Goal: Transaction & Acquisition: Obtain resource

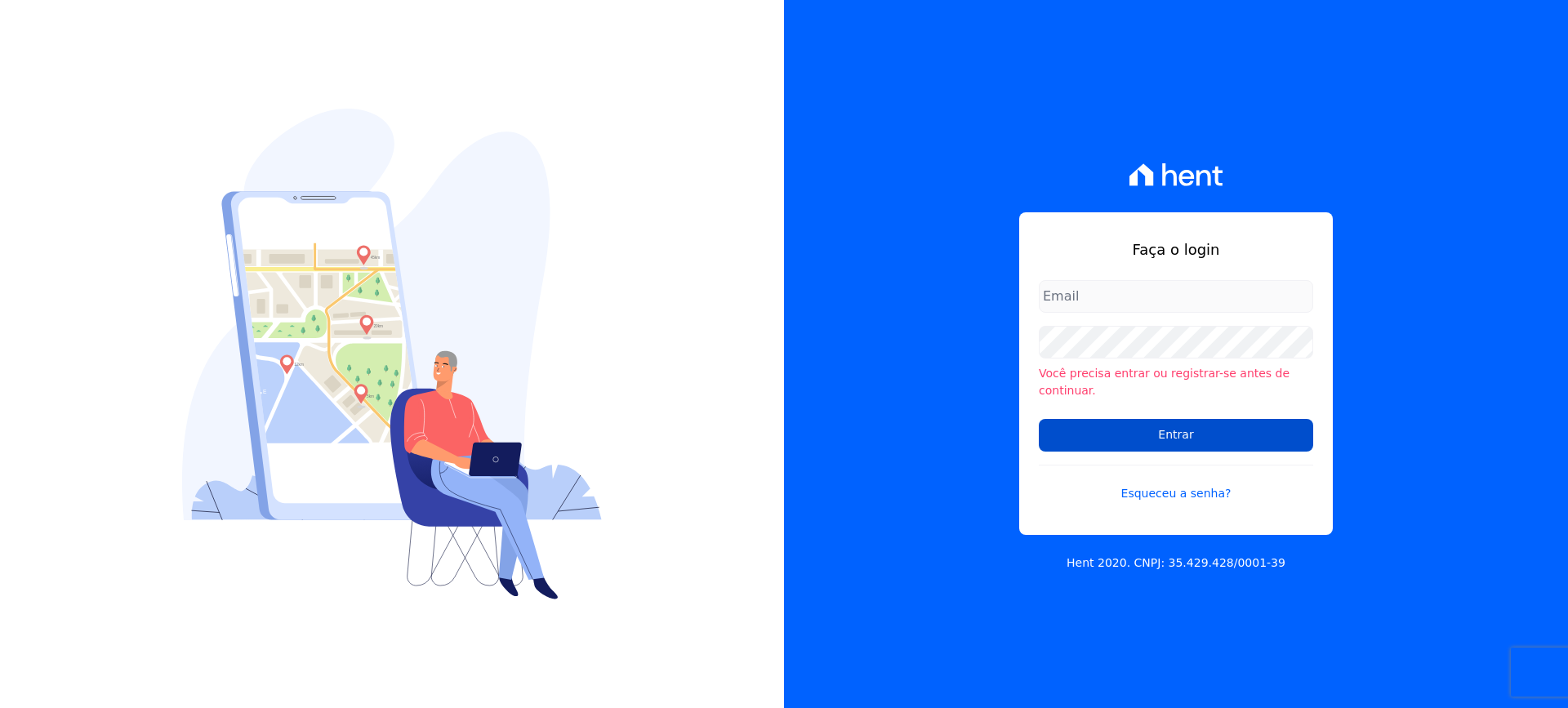
type input "[EMAIL_ADDRESS][DOMAIN_NAME]"
click at [1124, 423] on input "Entrar" at bounding box center [1176, 434] width 275 height 32
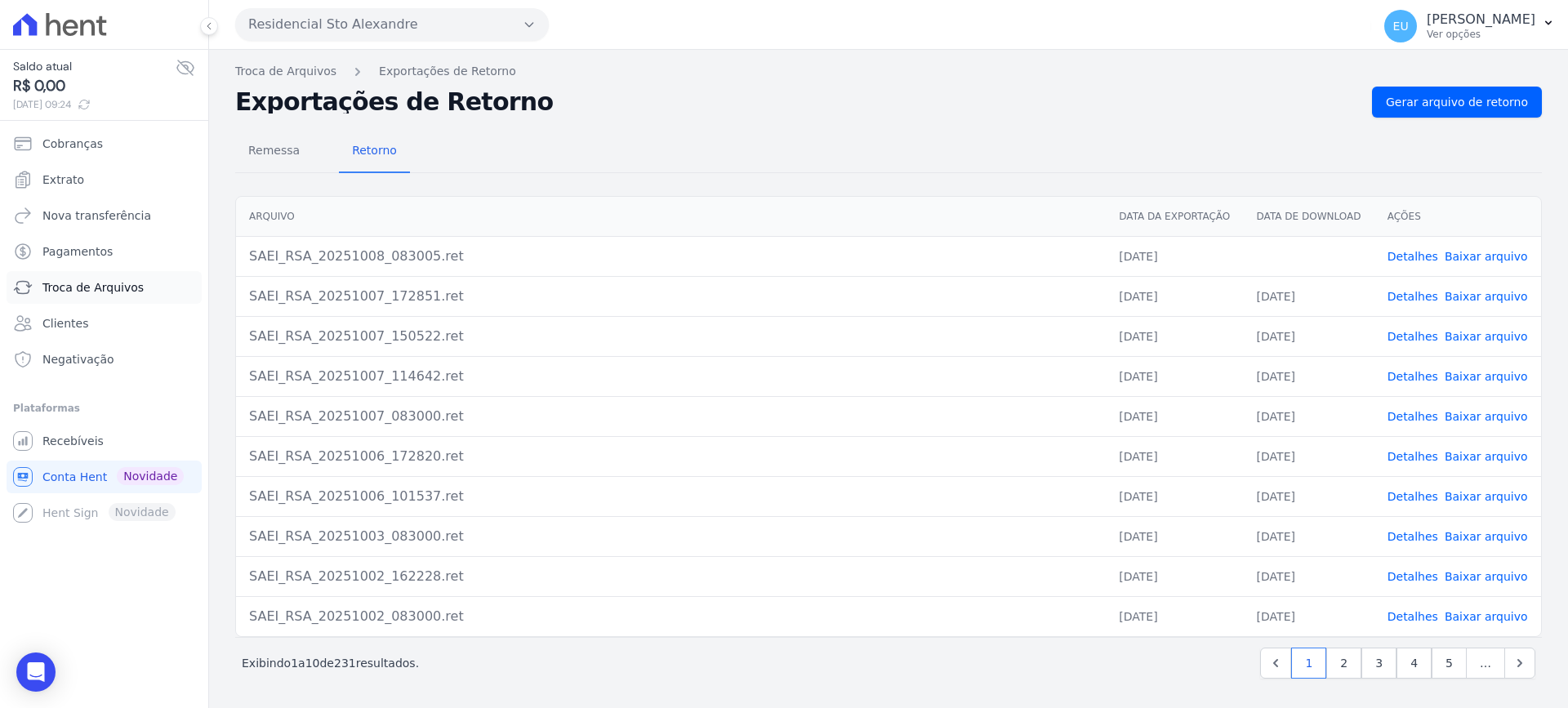
click at [80, 282] on span "Troca de Arquivos" at bounding box center [94, 287] width 101 height 17
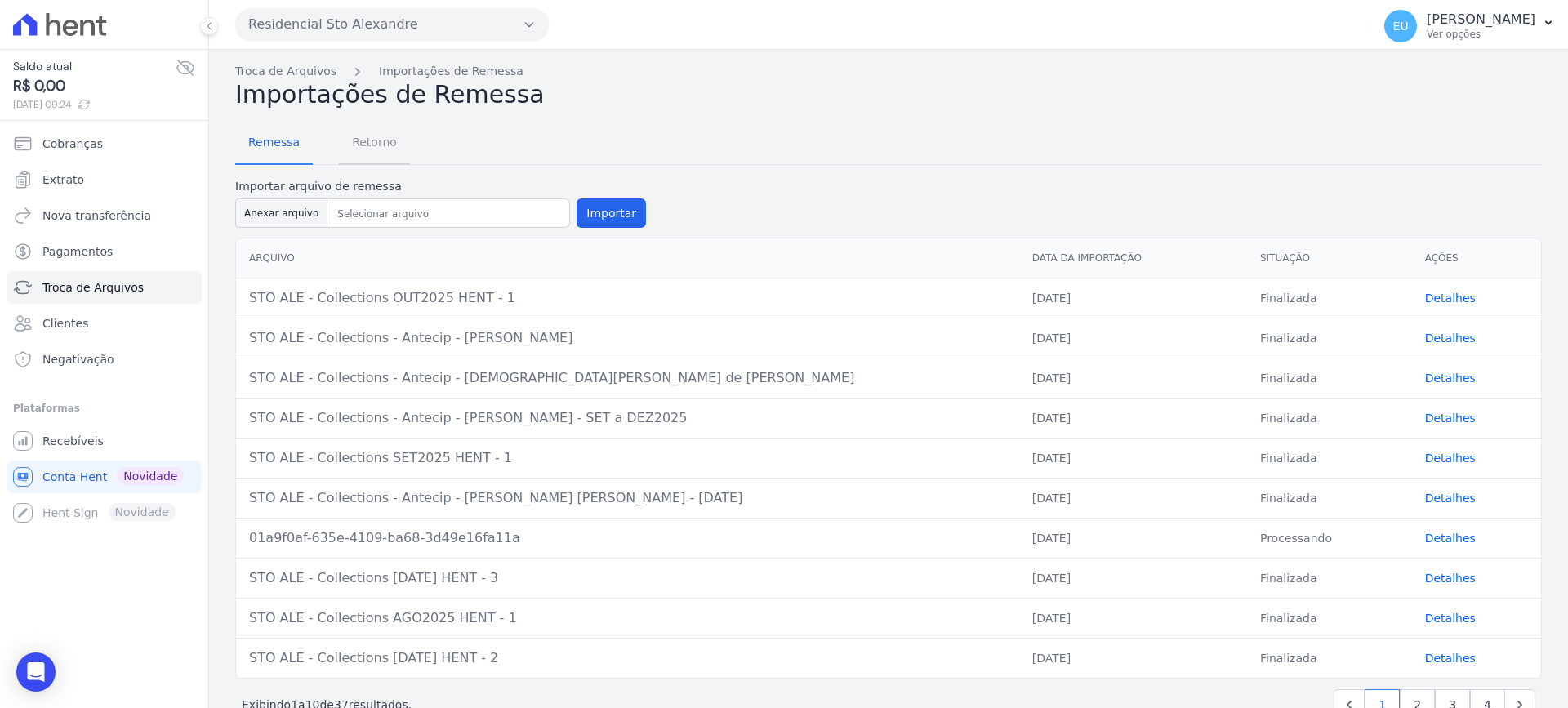
click at [373, 144] on span "Retorno" at bounding box center [374, 142] width 65 height 32
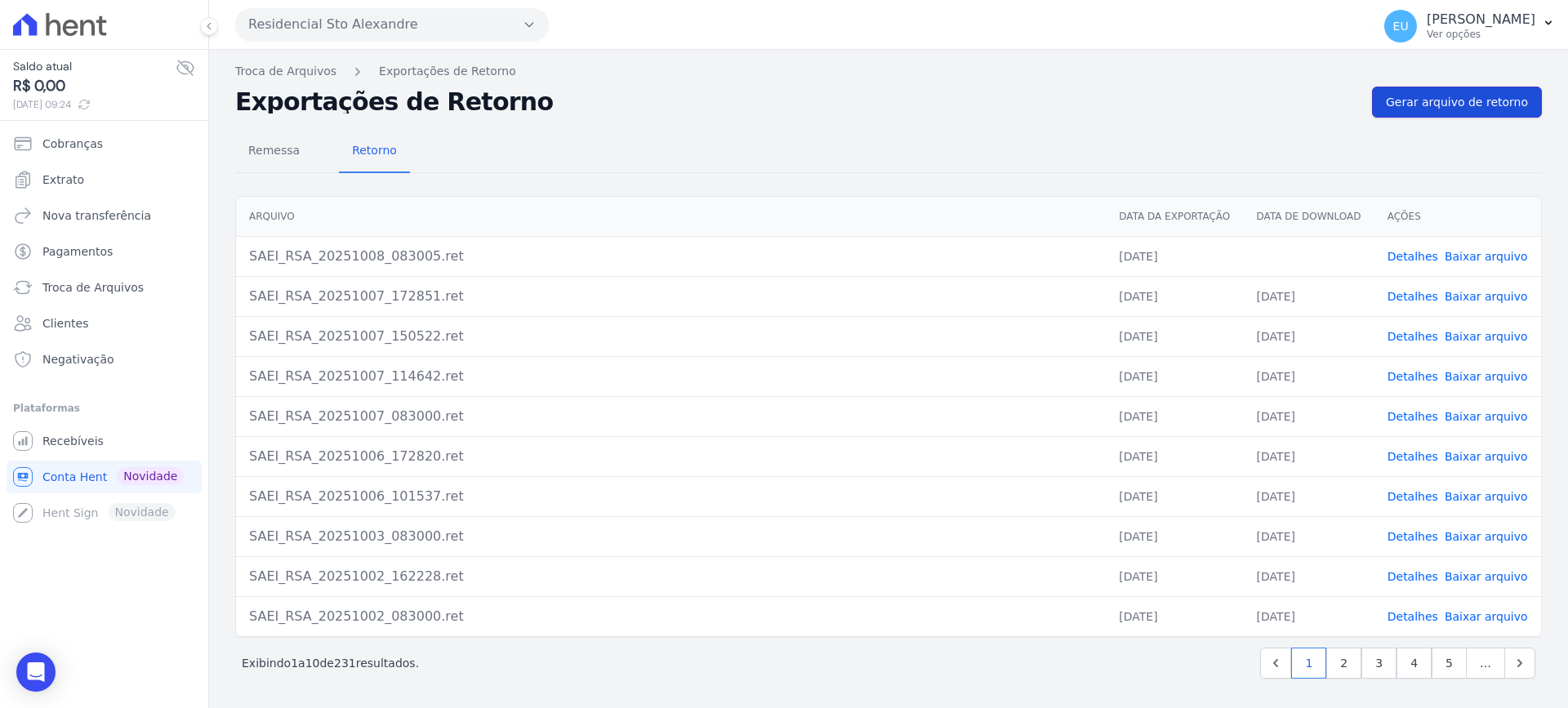
click at [1448, 96] on span "Gerar arquivo de retorno" at bounding box center [1457, 101] width 143 height 17
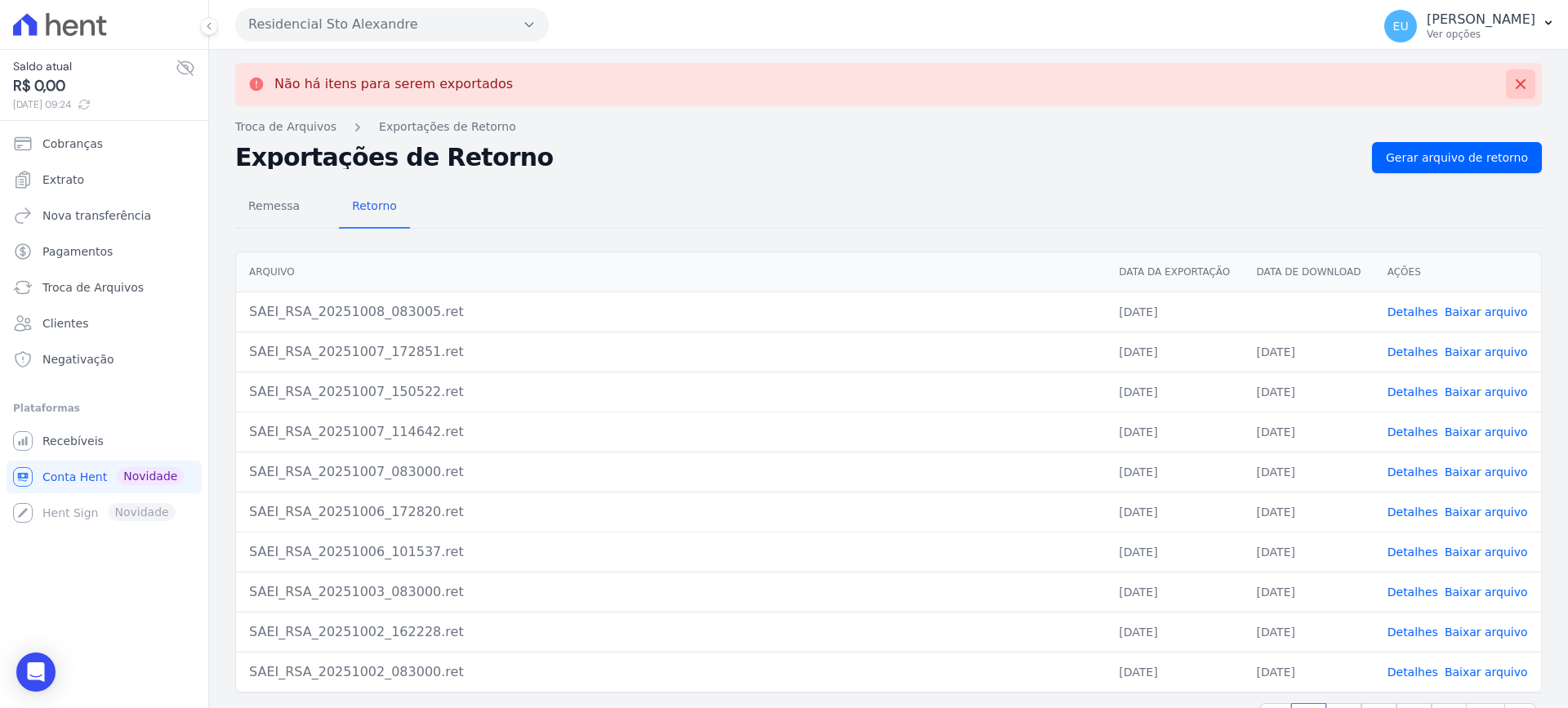
click at [1513, 80] on icon at bounding box center [1521, 84] width 17 height 17
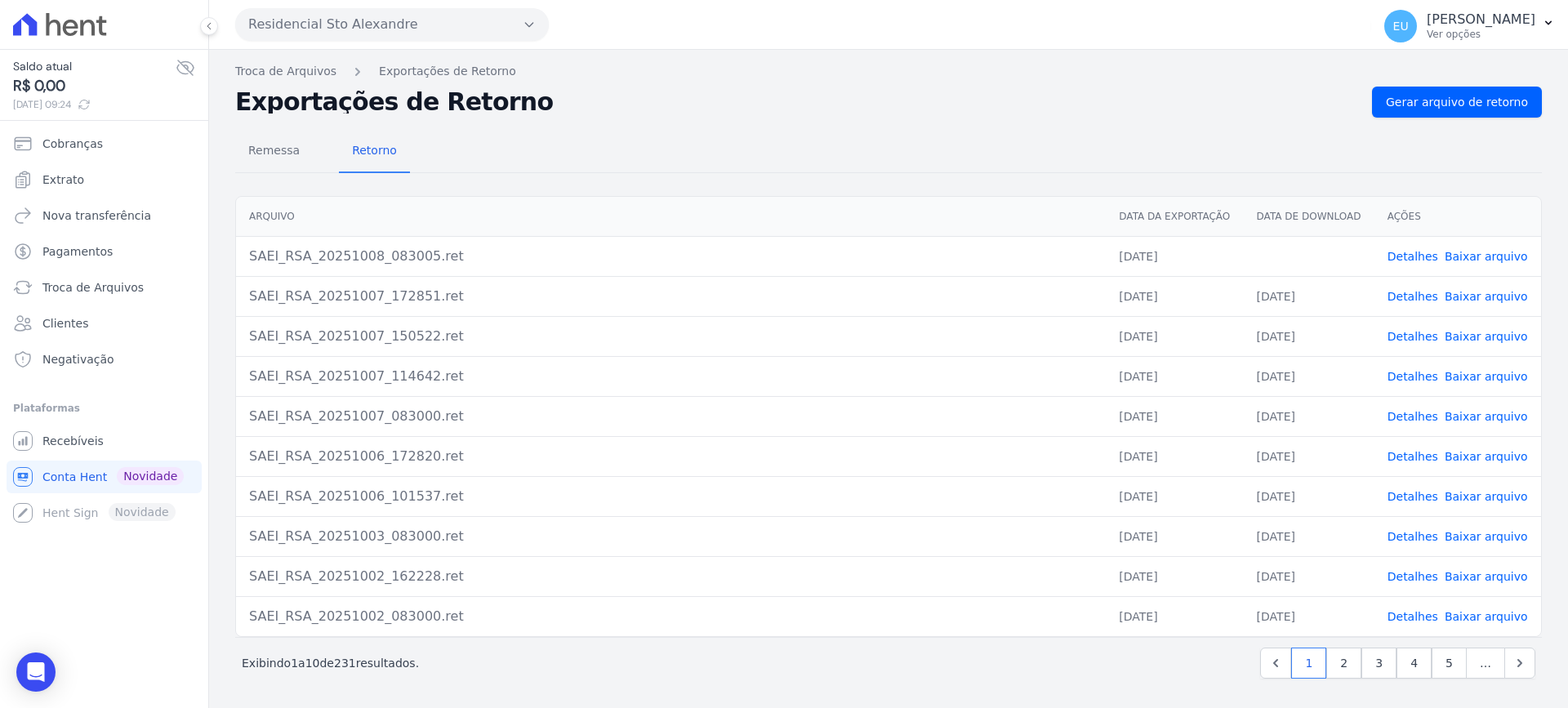
click at [1408, 255] on link "Detalhes" at bounding box center [1413, 256] width 51 height 13
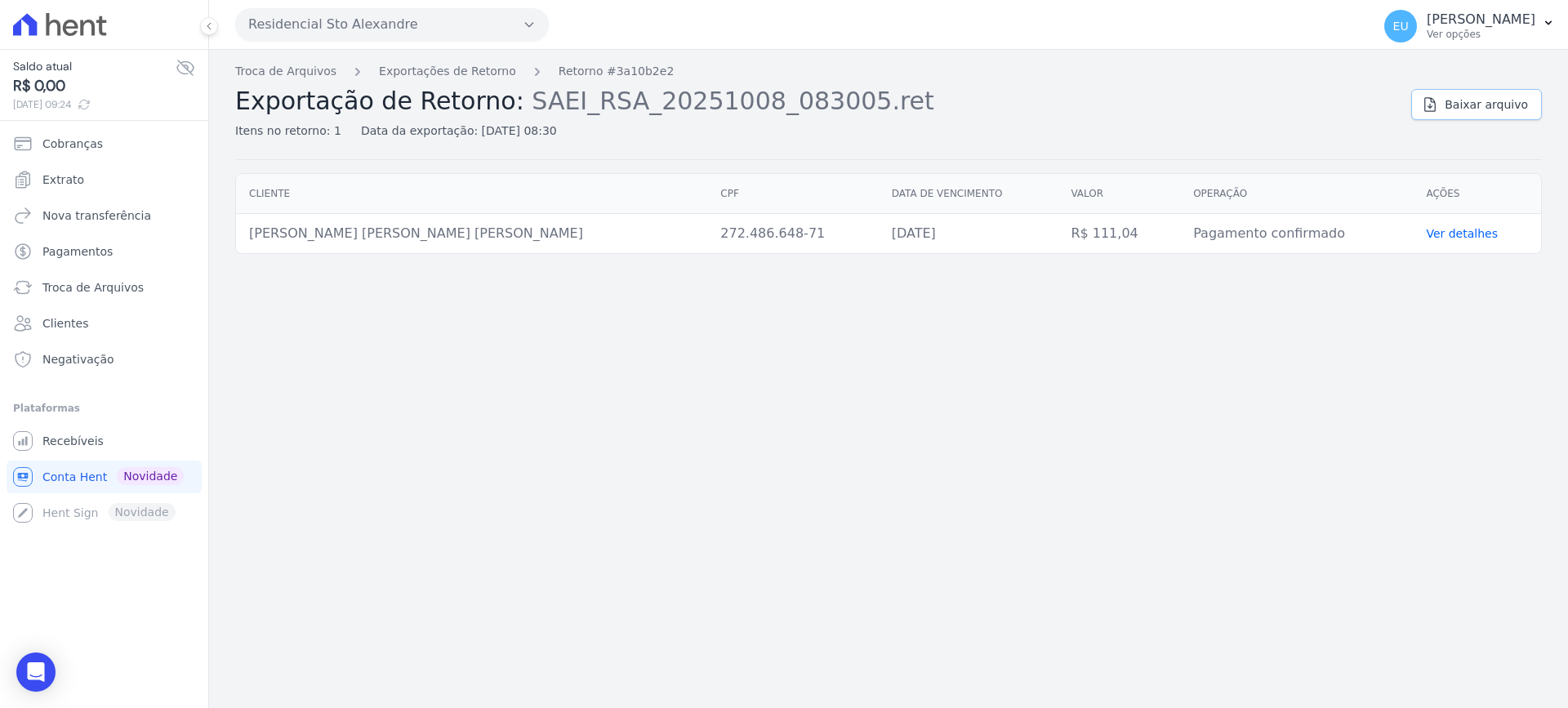
click at [1485, 97] on span "Baixar arquivo" at bounding box center [1486, 104] width 83 height 17
click at [303, 70] on link "Troca de Arquivos" at bounding box center [286, 72] width 101 height 17
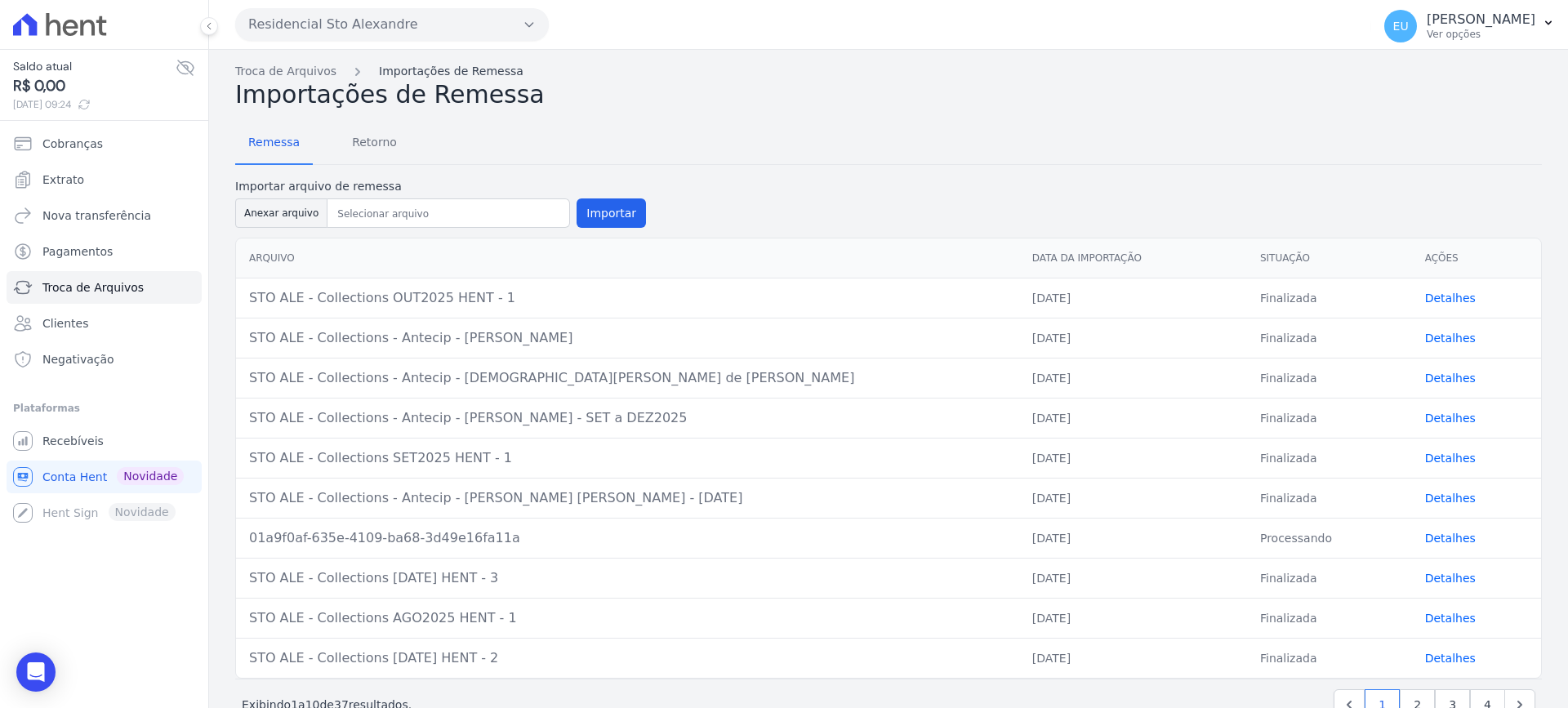
click at [415, 68] on link "Importações de Remessa" at bounding box center [450, 72] width 144 height 17
click at [364, 141] on span "Retorno" at bounding box center [374, 142] width 65 height 32
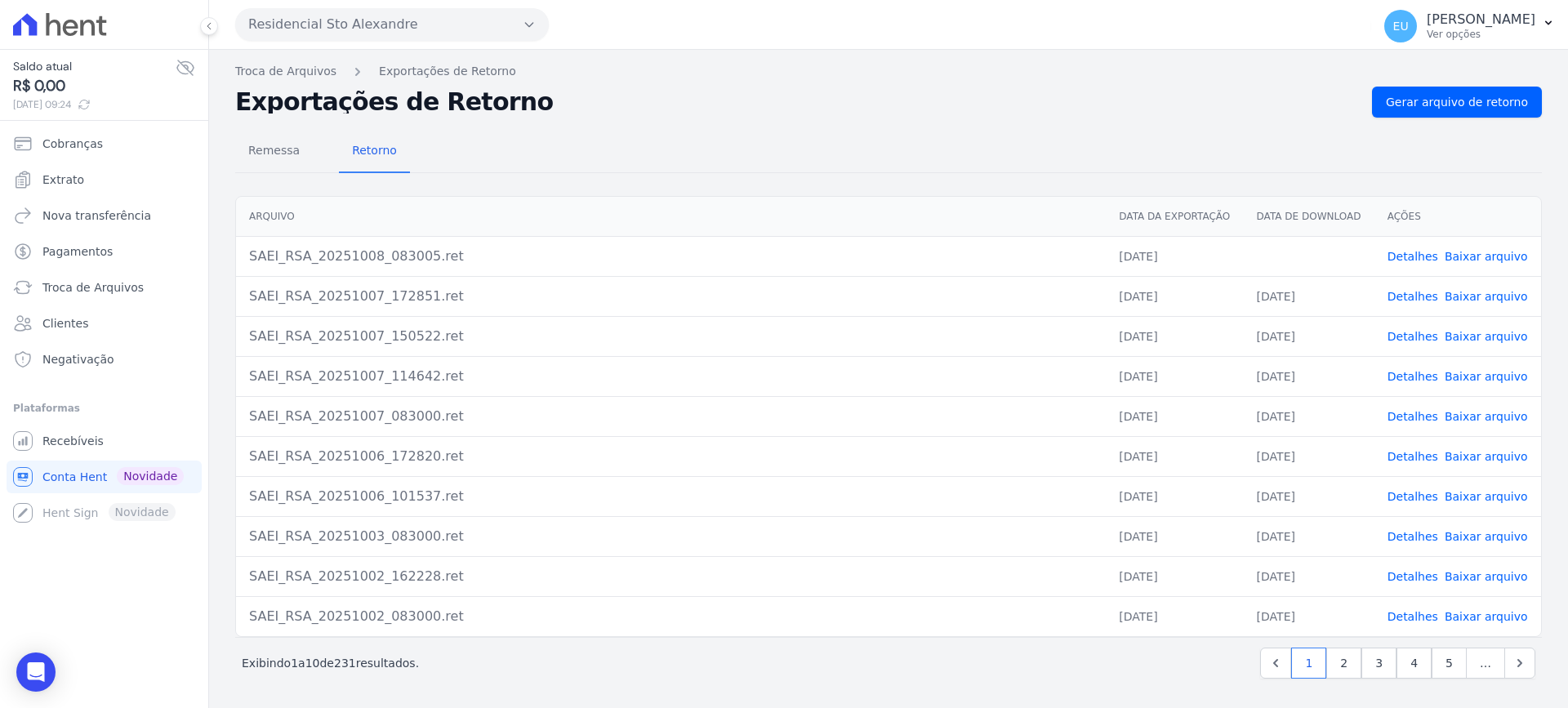
click at [1470, 254] on link "Baixar arquivo" at bounding box center [1486, 256] width 83 height 13
click at [66, 436] on span "Recebíveis" at bounding box center [73, 441] width 61 height 17
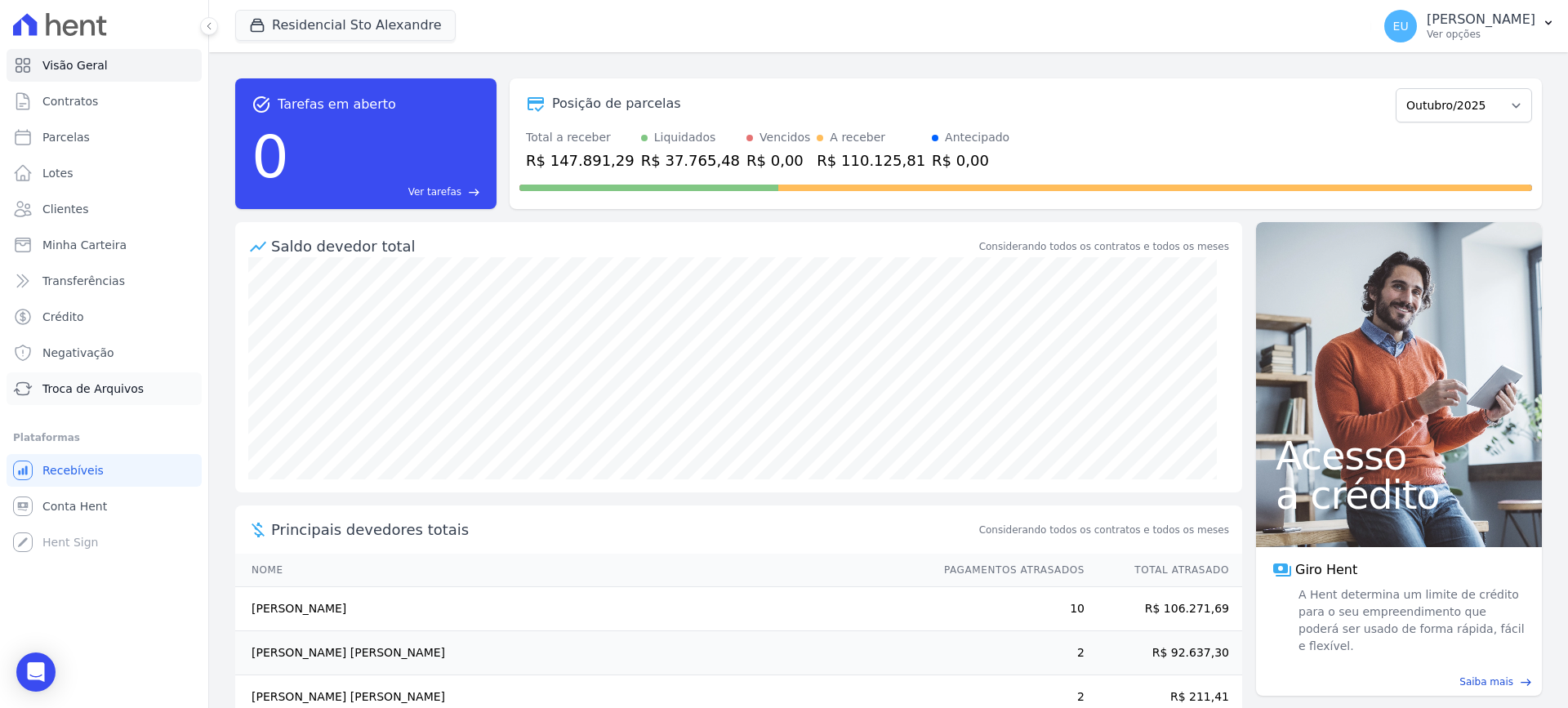
click at [81, 384] on span "Troca de Arquivos" at bounding box center [94, 388] width 101 height 17
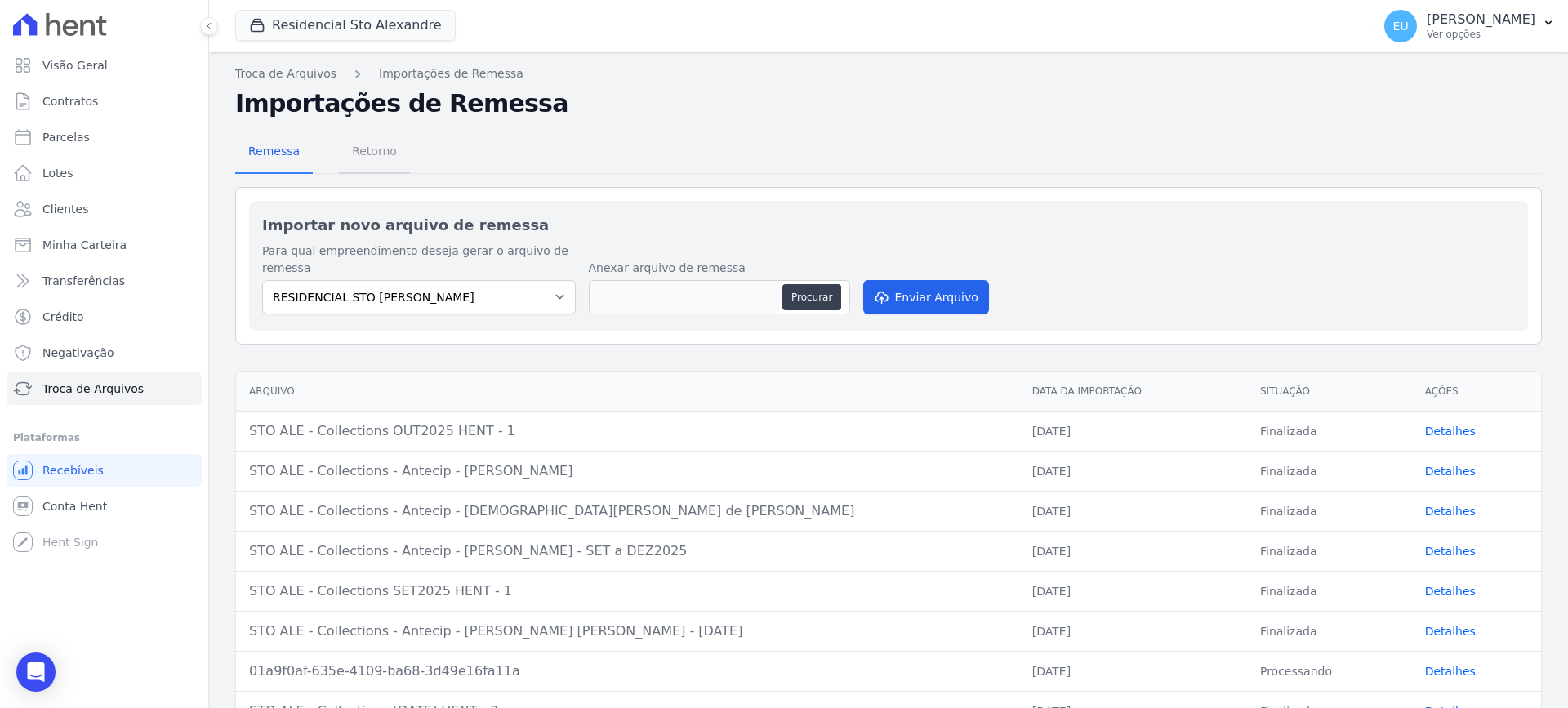
click at [362, 150] on span "Retorno" at bounding box center [374, 150] width 65 height 32
